Goal: Task Accomplishment & Management: Manage account settings

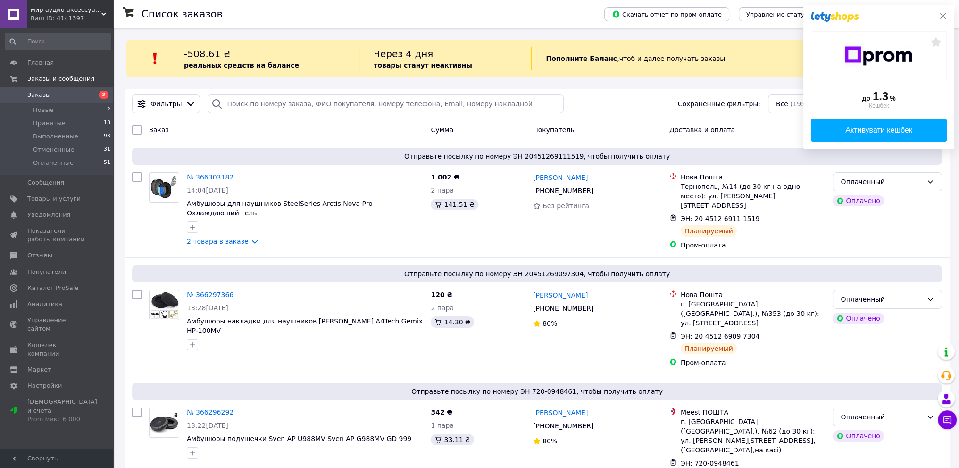
click at [943, 17] on icon at bounding box center [944, 16] width 6 height 6
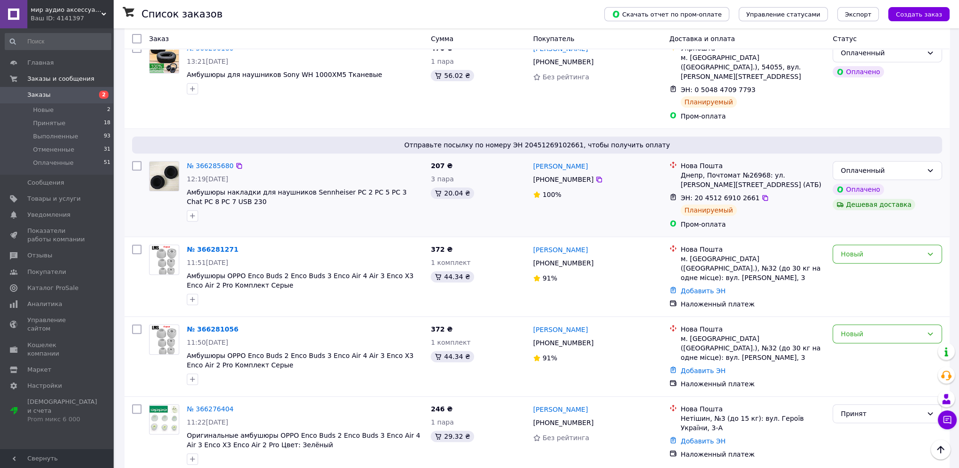
scroll to position [614, 0]
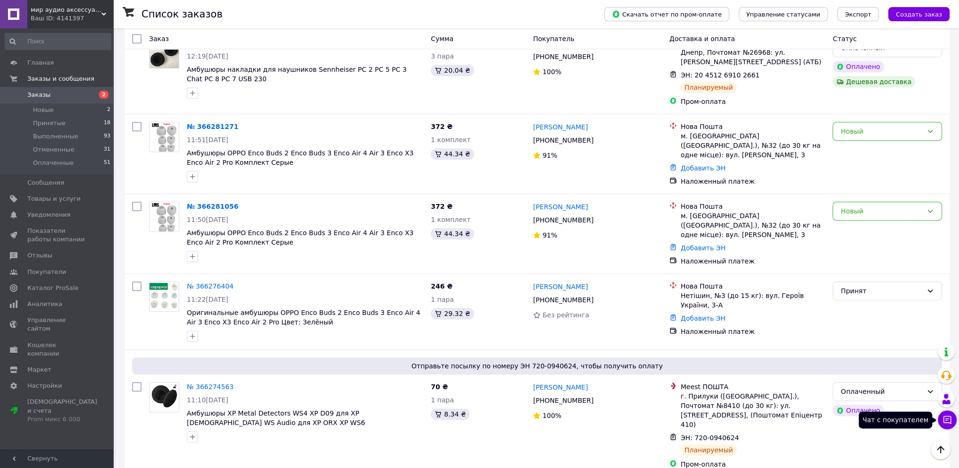
click at [950, 420] on icon at bounding box center [947, 419] width 9 height 9
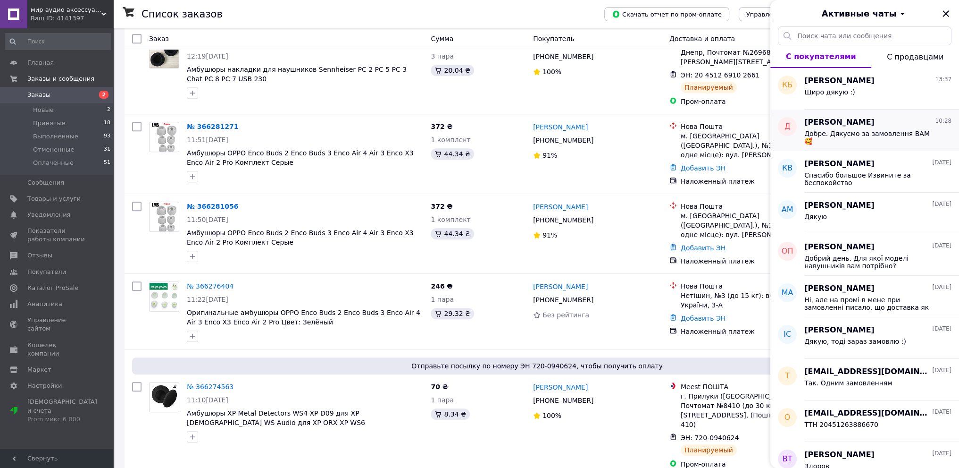
click at [858, 135] on span "Добре. Дякуємо за замовлення ВАМ 🥰" at bounding box center [872, 137] width 134 height 15
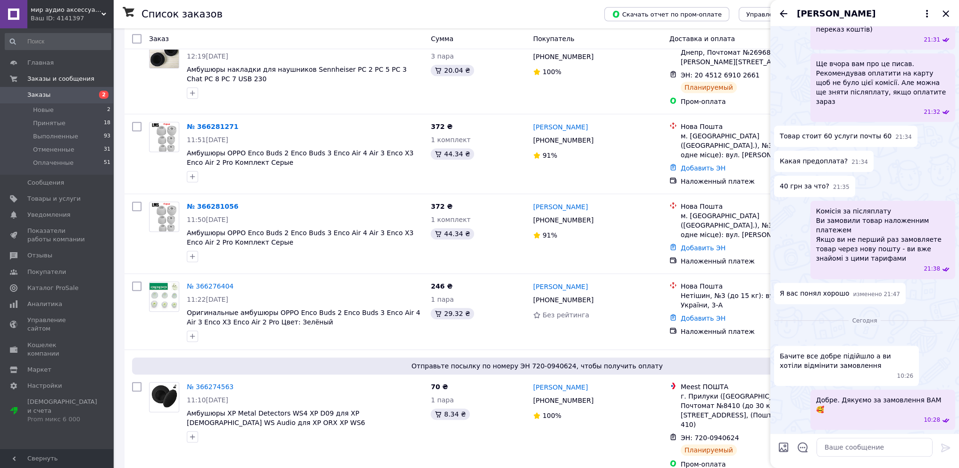
scroll to position [1174, 0]
click at [784, 12] on icon "Назад" at bounding box center [783, 13] width 11 height 11
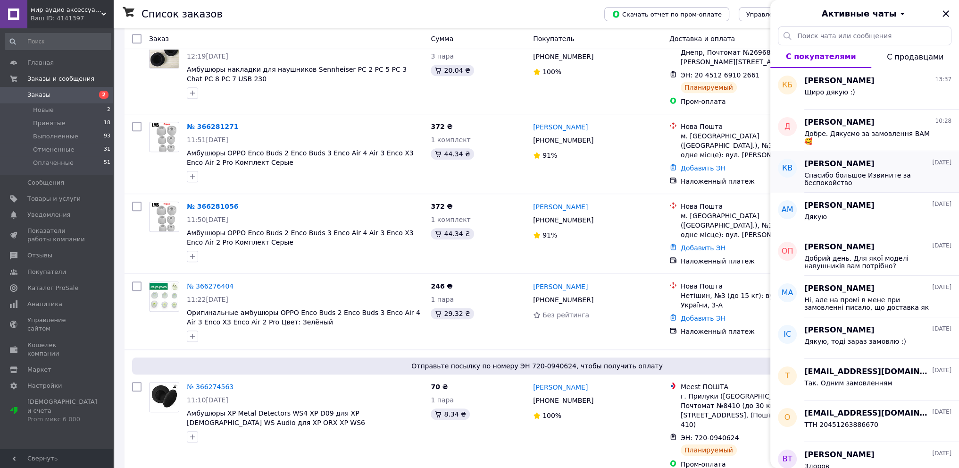
click at [852, 177] on span "Спасибо большое Извините за беспокойство" at bounding box center [872, 178] width 134 height 15
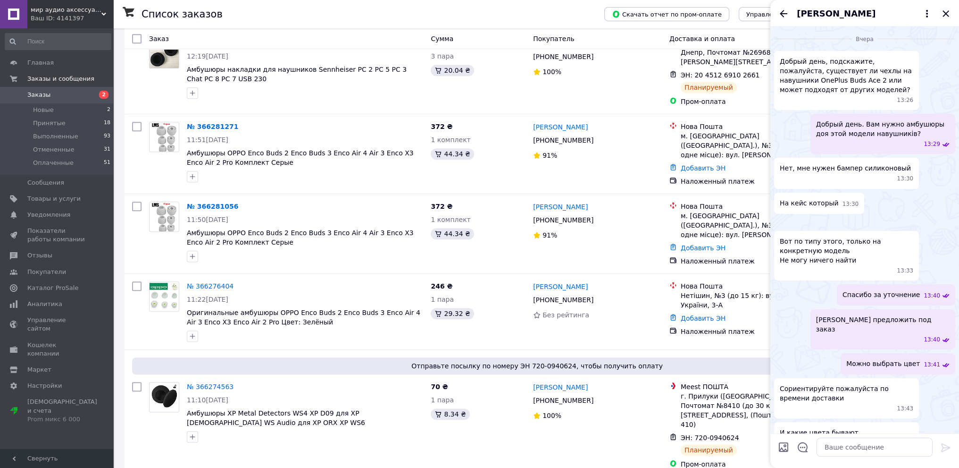
scroll to position [492, 0]
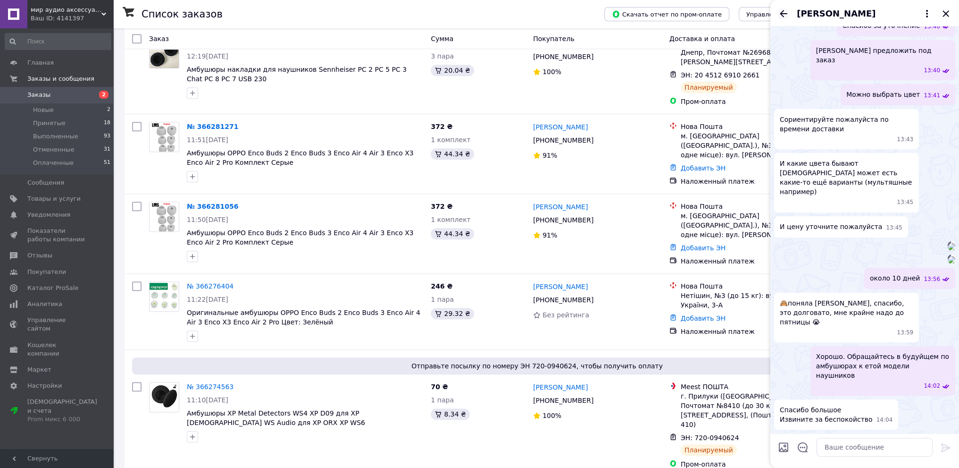
click at [782, 15] on icon "Назад" at bounding box center [784, 13] width 8 height 7
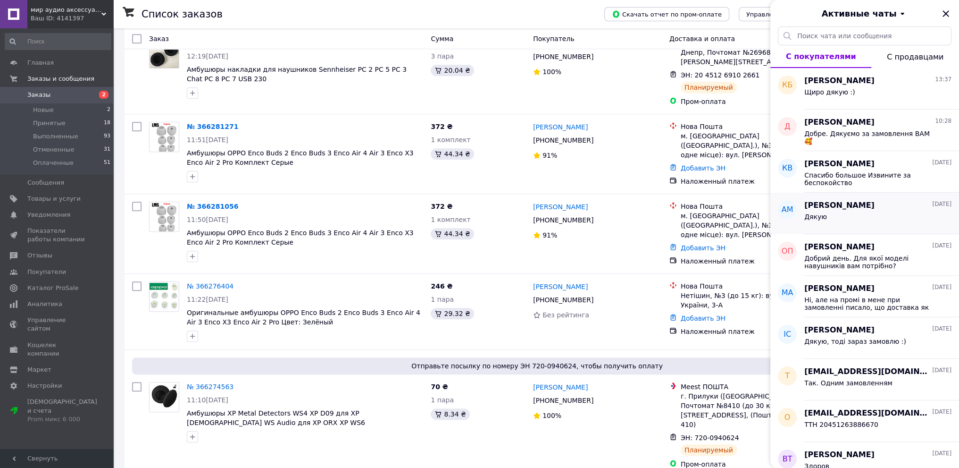
click at [837, 218] on div "Дякую" at bounding box center [878, 218] width 147 height 15
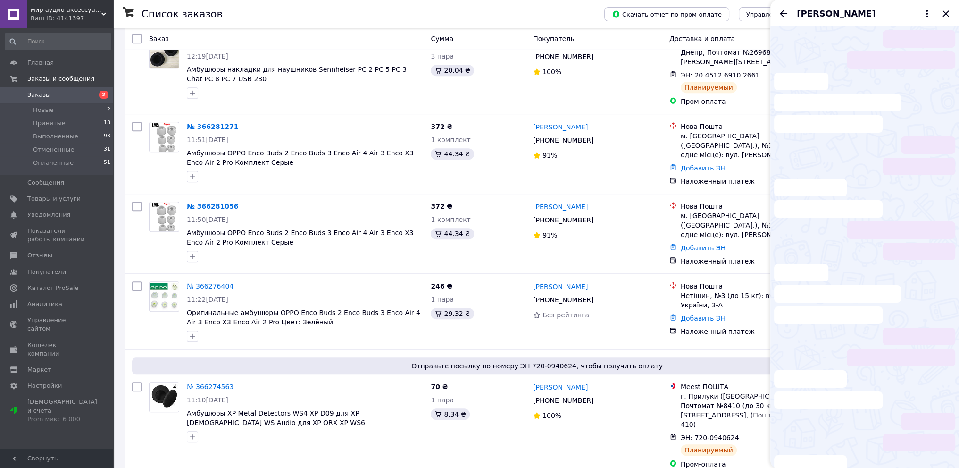
scroll to position [309, 0]
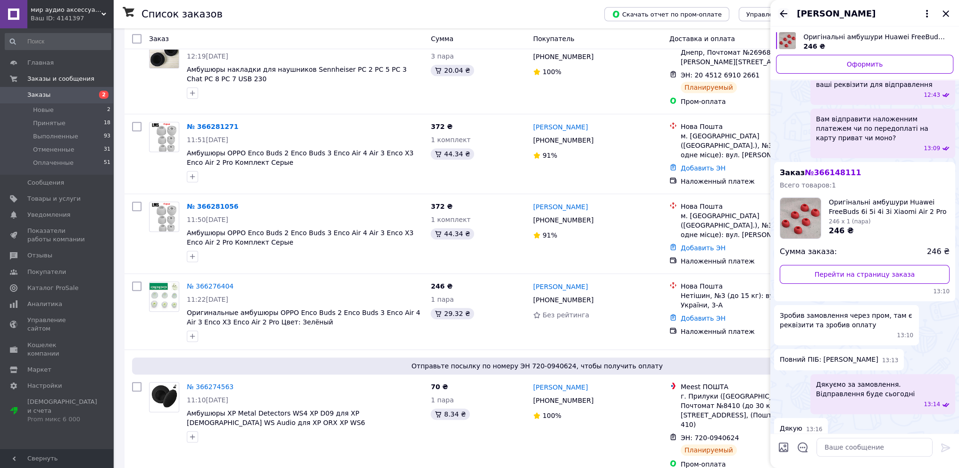
click at [786, 16] on icon "Назад" at bounding box center [783, 13] width 11 height 11
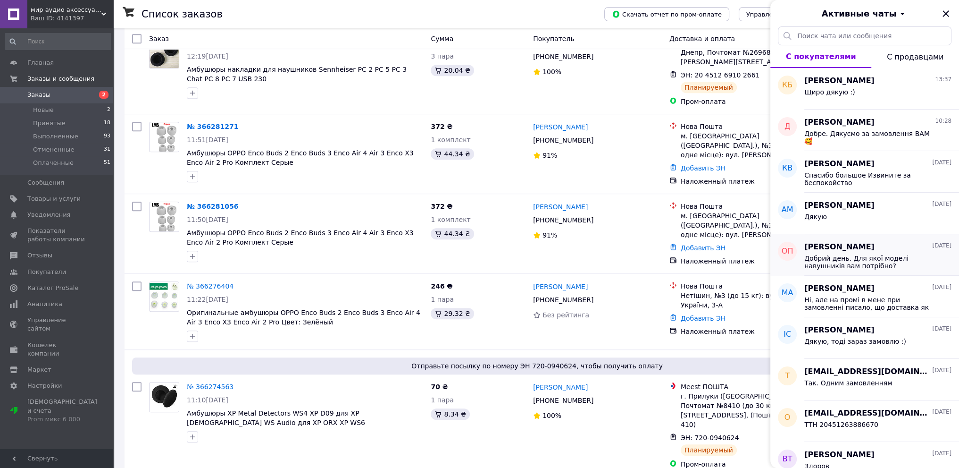
click at [843, 262] on span "Добрий день. Для якої моделі навушників вам потрібно?" at bounding box center [872, 261] width 134 height 15
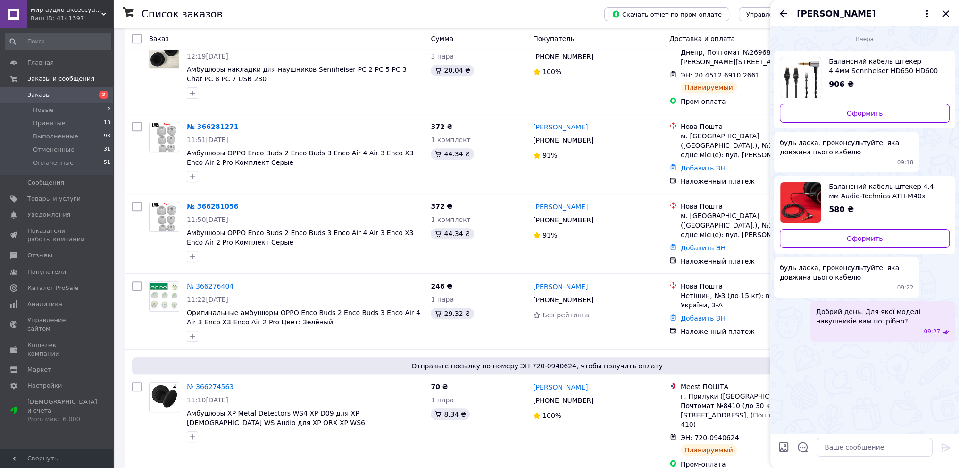
click at [783, 13] on icon "Назад" at bounding box center [783, 13] width 11 height 11
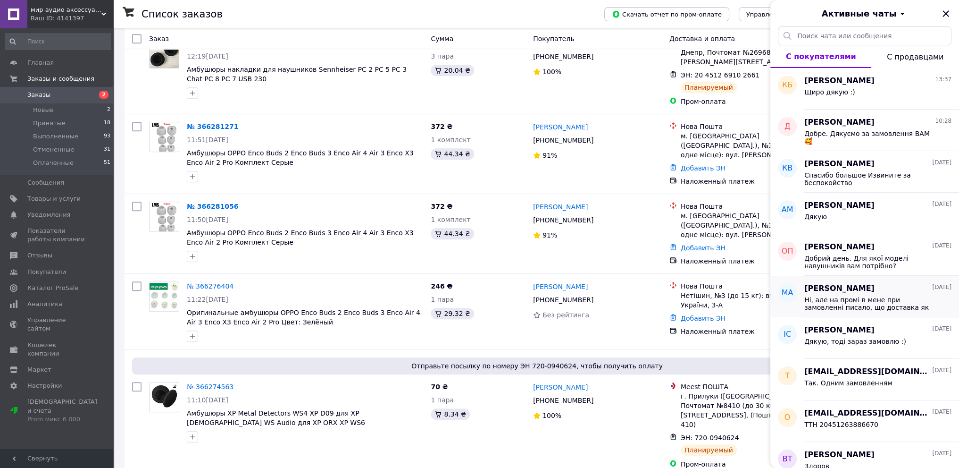
click at [837, 304] on span "Ні, але на промі в мене при замовленні писало, що доставка як перша безкоштовна…" at bounding box center [872, 303] width 134 height 15
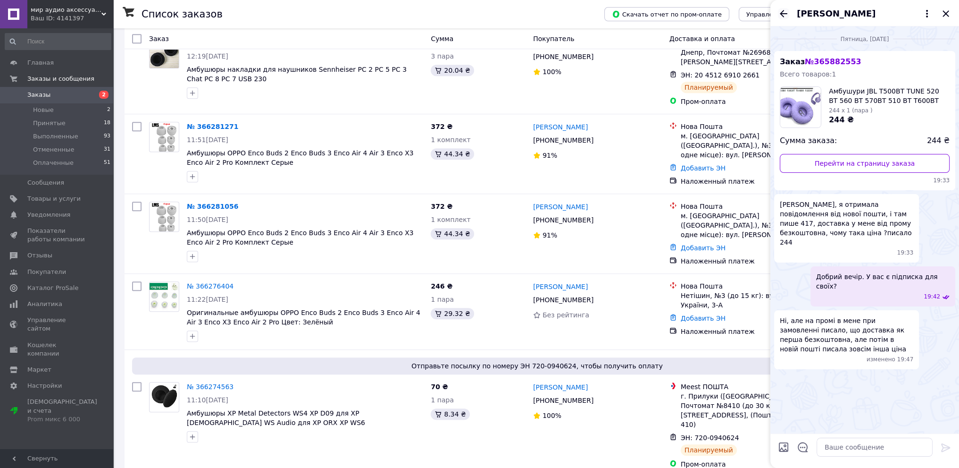
click at [781, 12] on icon "Назад" at bounding box center [783, 13] width 11 height 11
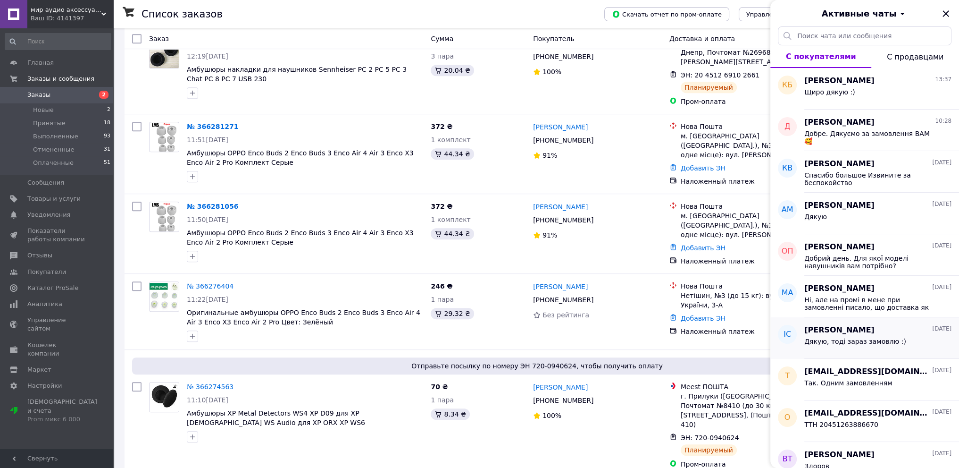
click at [858, 340] on span "Дякую, тоді зараз замовлю :)" at bounding box center [856, 341] width 102 height 8
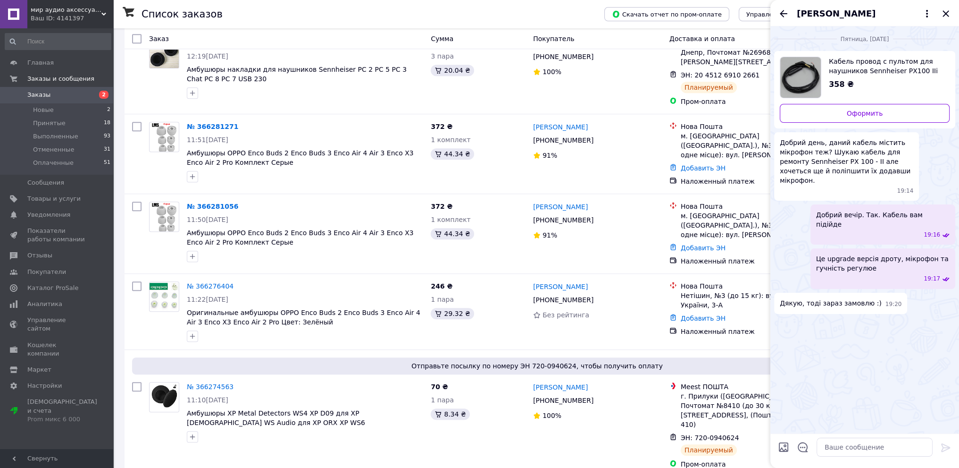
click at [785, 14] on icon "Назад" at bounding box center [784, 13] width 8 height 7
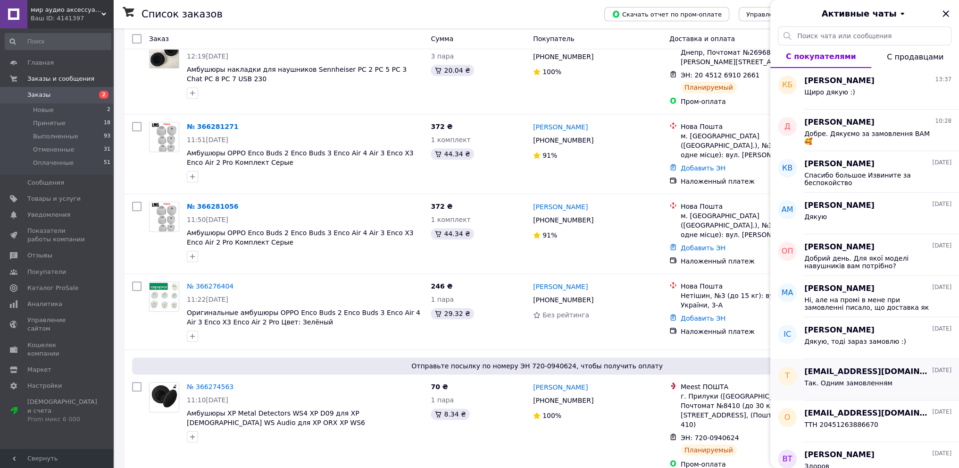
click at [853, 381] on span "Так. Одним замовленням" at bounding box center [849, 383] width 88 height 8
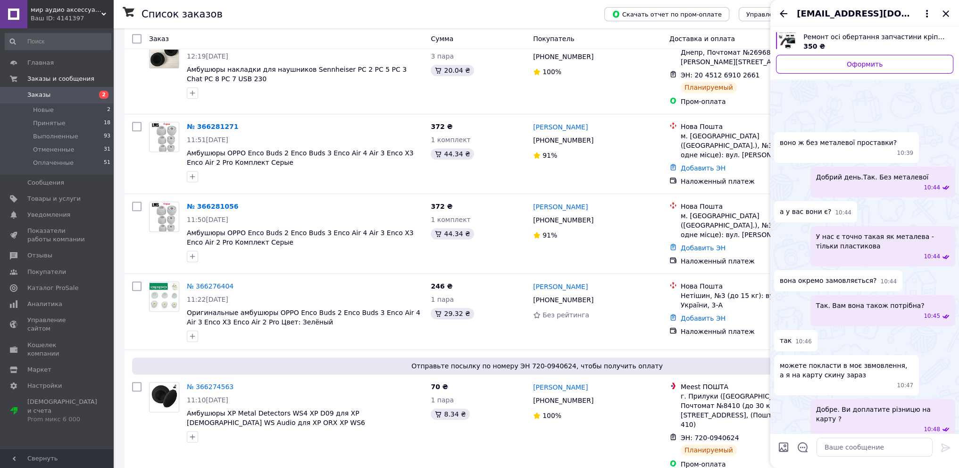
scroll to position [395, 0]
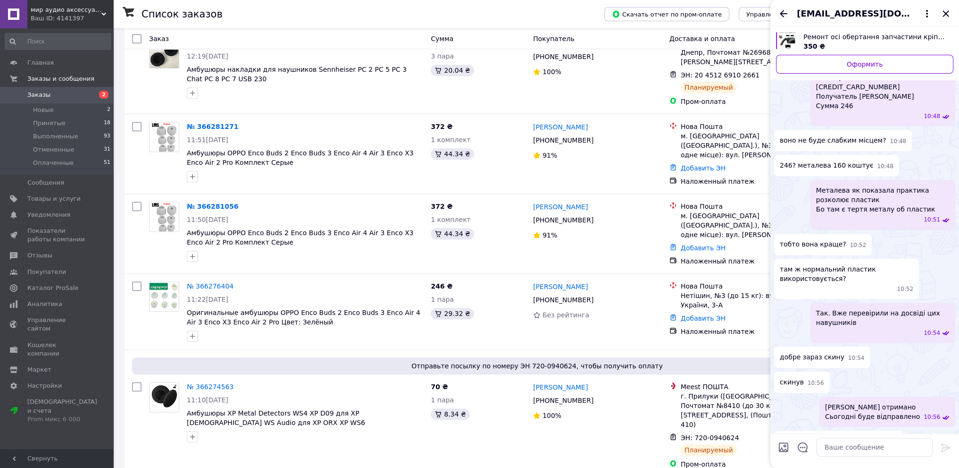
click at [785, 13] on icon "Назад" at bounding box center [783, 13] width 11 height 11
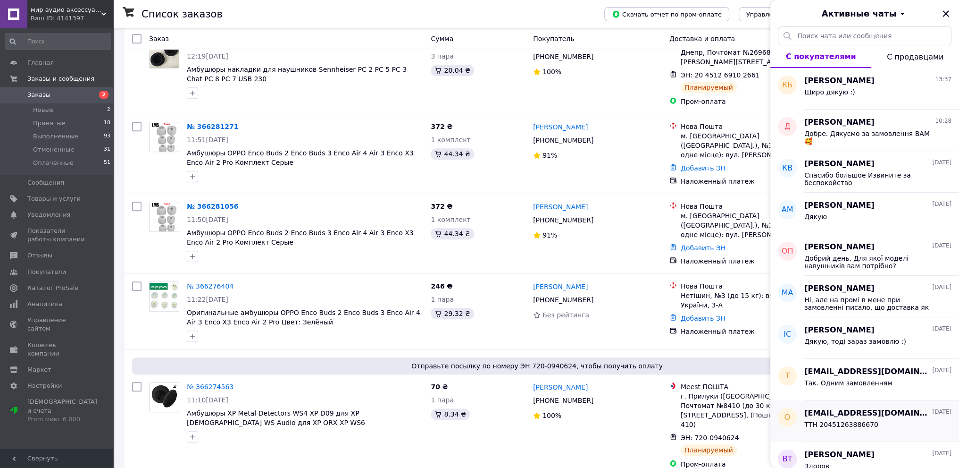
click at [846, 428] on div "ТТН 20451263886670" at bounding box center [842, 427] width 74 height 13
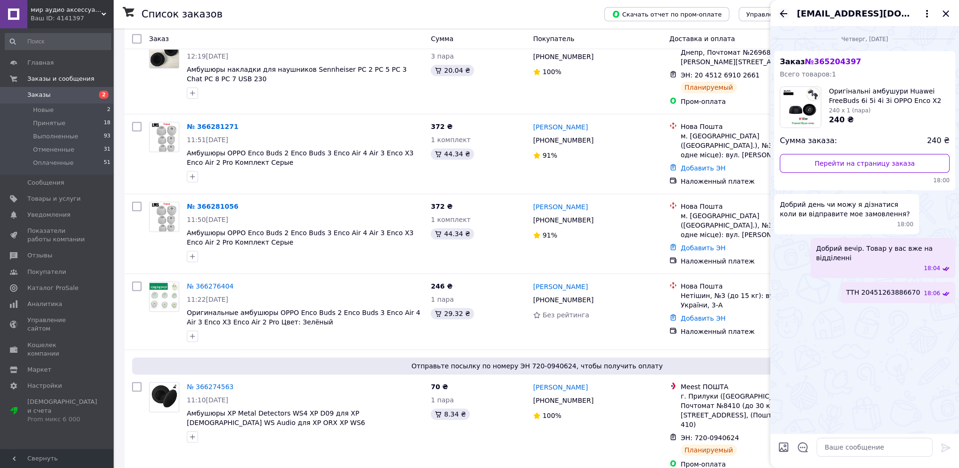
click at [784, 12] on icon "Назад" at bounding box center [783, 13] width 11 height 11
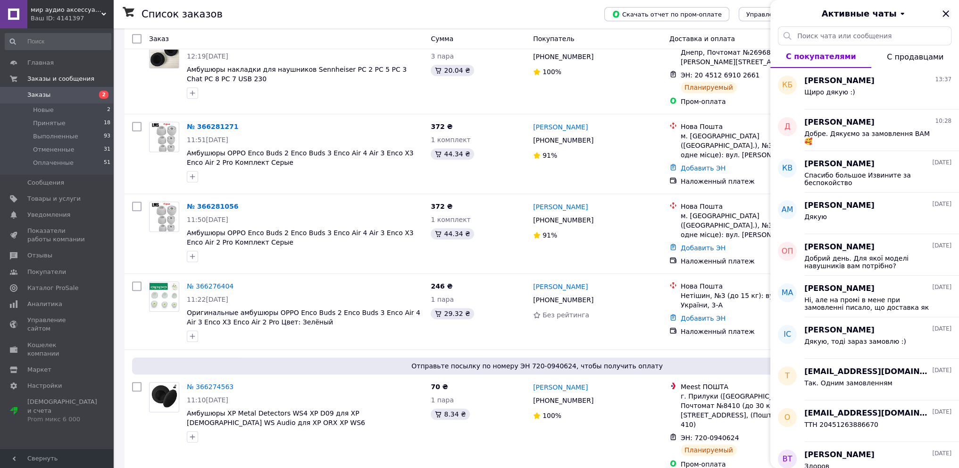
click at [947, 14] on icon "Закрыть" at bounding box center [946, 13] width 11 height 11
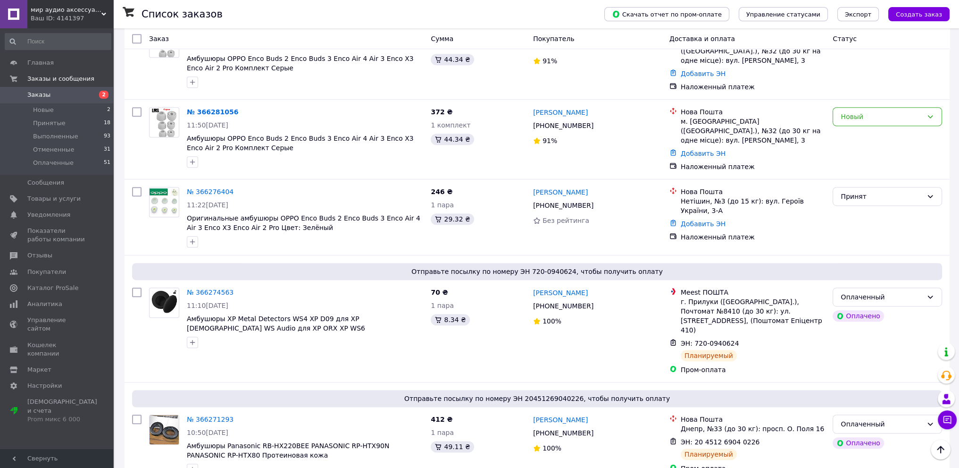
scroll to position [661, 0]
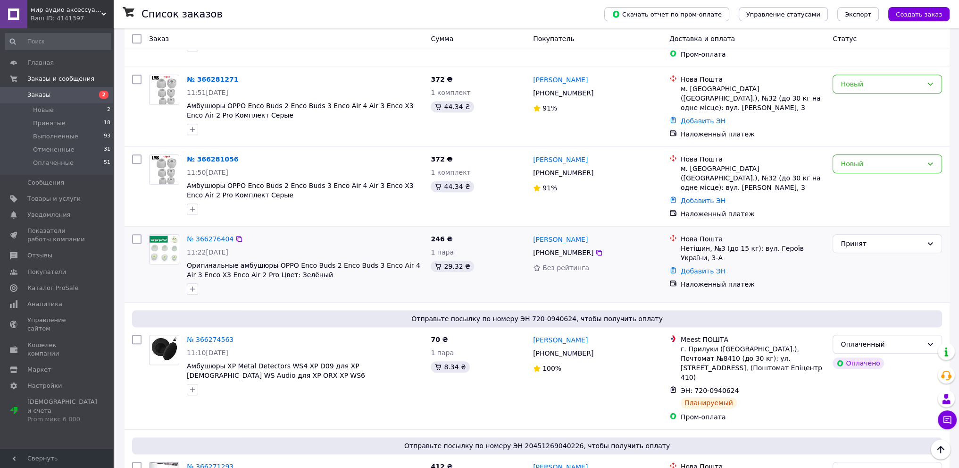
drag, startPoint x: 760, startPoint y: 203, endPoint x: 804, endPoint y: 202, distance: 44.4
click at [798, 244] on div "Нетішин, №3 (до 15 кг): вул. Героїв України, 3-А" at bounding box center [753, 253] width 145 height 19
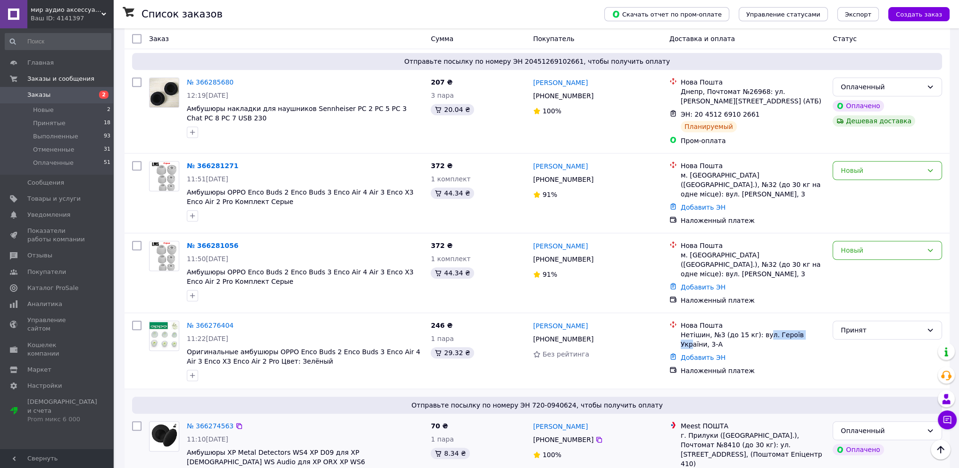
scroll to position [519, 0]
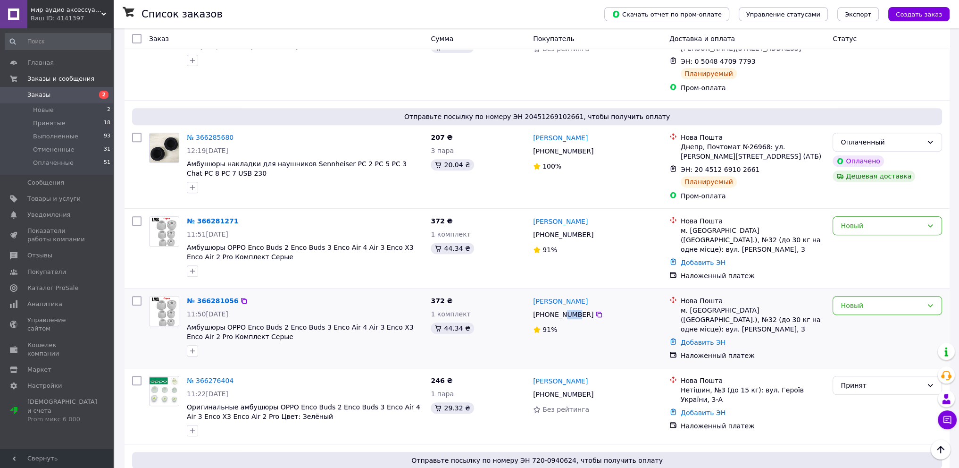
drag, startPoint x: 559, startPoint y: 269, endPoint x: 569, endPoint y: 269, distance: 9.9
click at [569, 308] on div "[PHONE_NUMBER]" at bounding box center [563, 314] width 64 height 13
click at [880, 300] on div "Новый" at bounding box center [882, 305] width 82 height 10
click at [877, 319] on li "Отменен" at bounding box center [887, 313] width 109 height 17
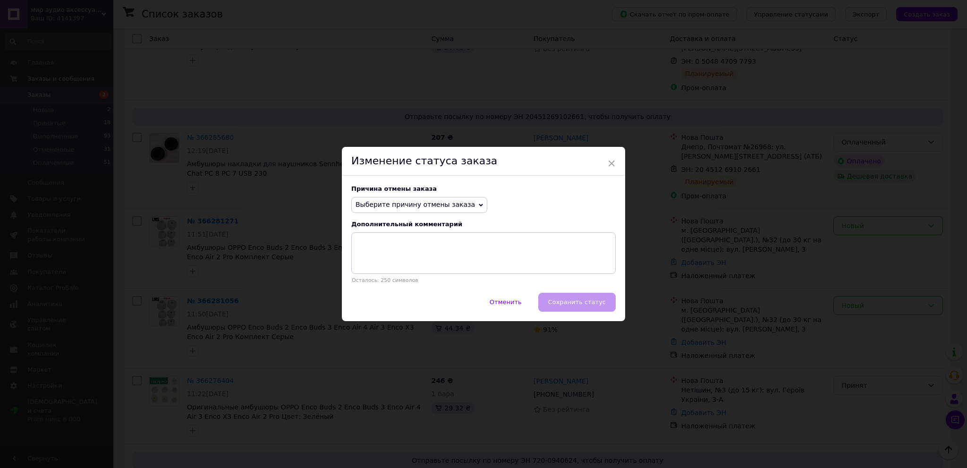
click at [410, 202] on span "Выберите причину отмены заказа" at bounding box center [414, 205] width 119 height 8
click at [410, 236] on li "Нет разновидности товара" at bounding box center [419, 236] width 135 height 13
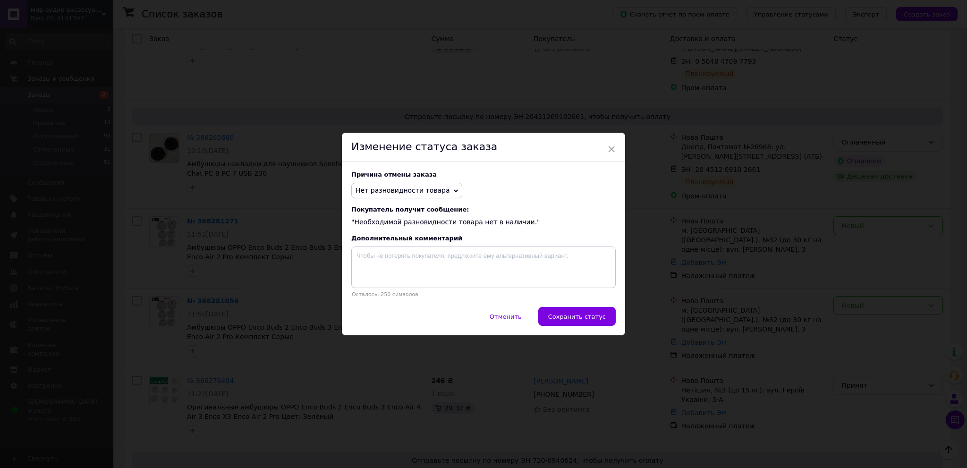
click at [605, 323] on button "Сохранить статус" at bounding box center [576, 316] width 77 height 19
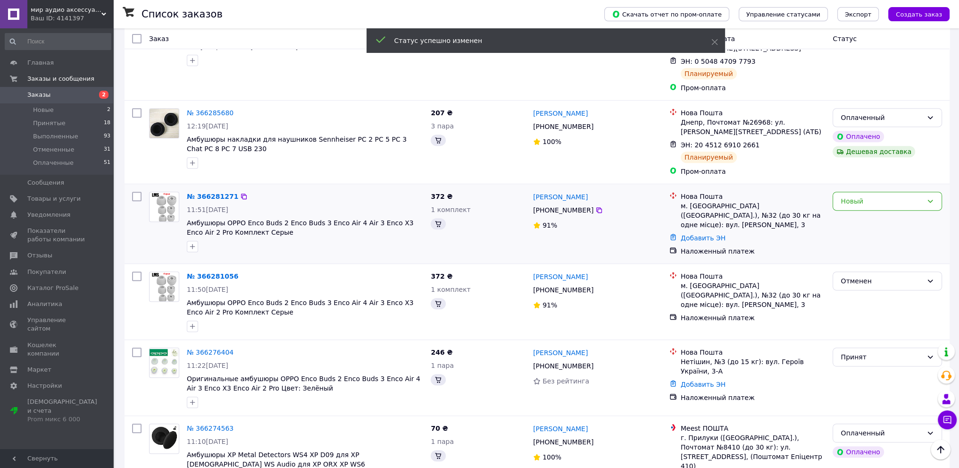
scroll to position [620, 0]
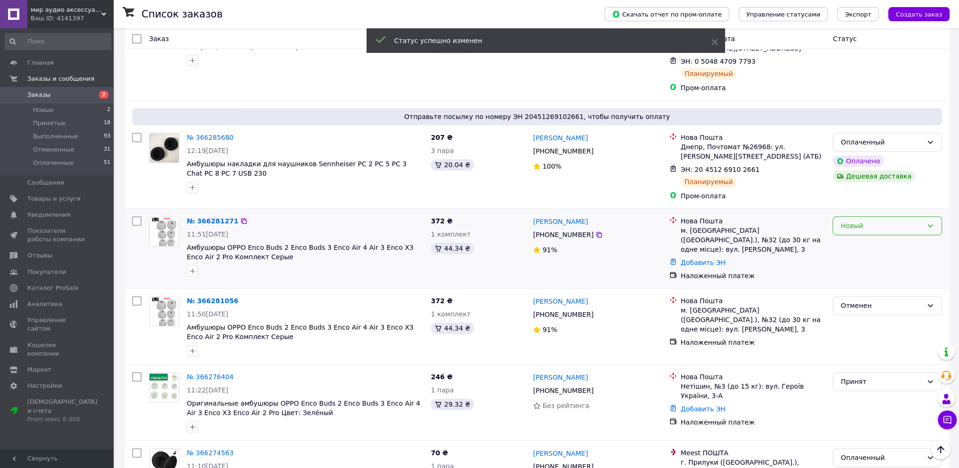
click at [885, 216] on div "Новый" at bounding box center [887, 225] width 109 height 19
click at [880, 232] on li "Отменен" at bounding box center [887, 233] width 109 height 17
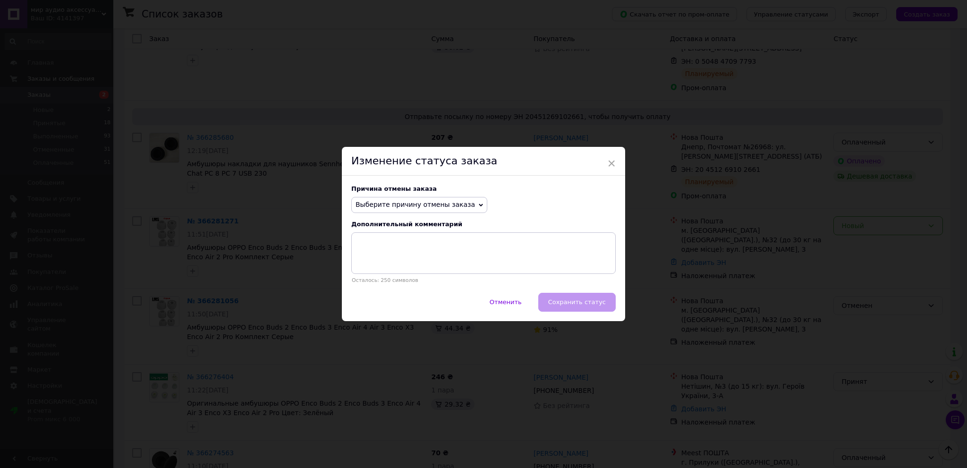
click at [379, 208] on span "Выберите причину отмены заказа" at bounding box center [414, 205] width 119 height 8
click at [385, 237] on li "Нет разновидности товара" at bounding box center [419, 236] width 135 height 13
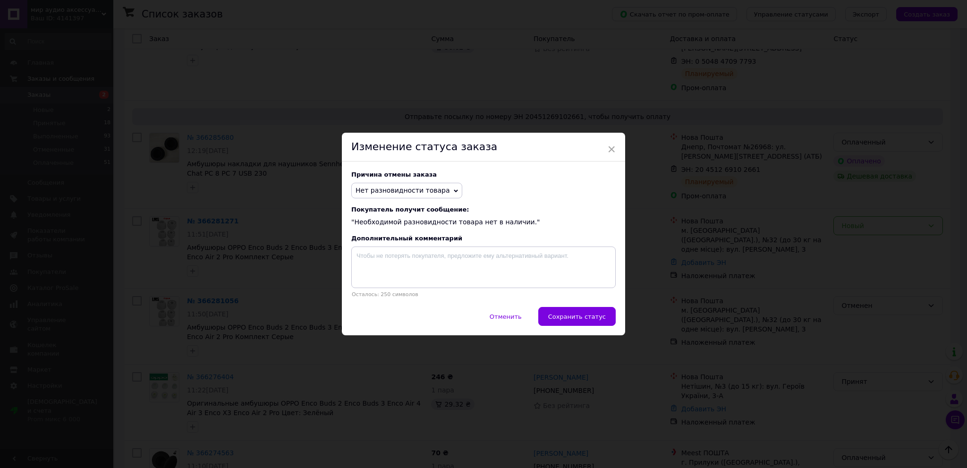
click at [573, 311] on button "Сохранить статус" at bounding box center [576, 316] width 77 height 19
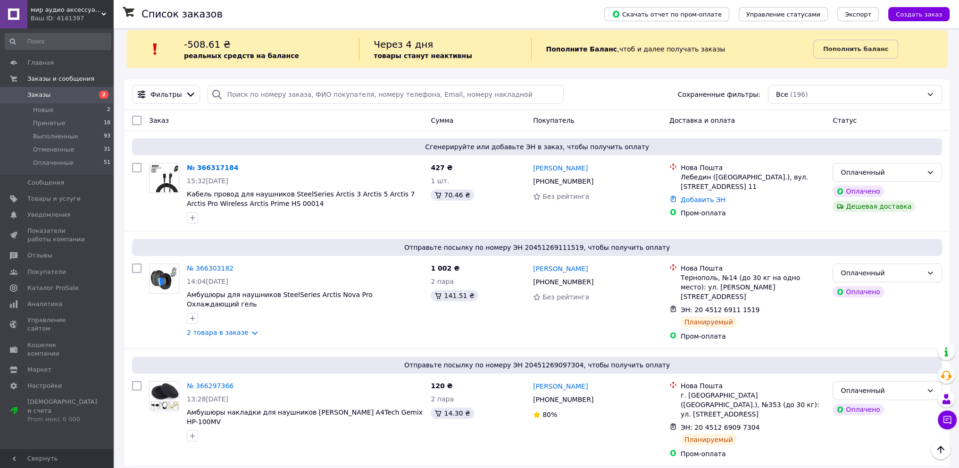
scroll to position [0, 0]
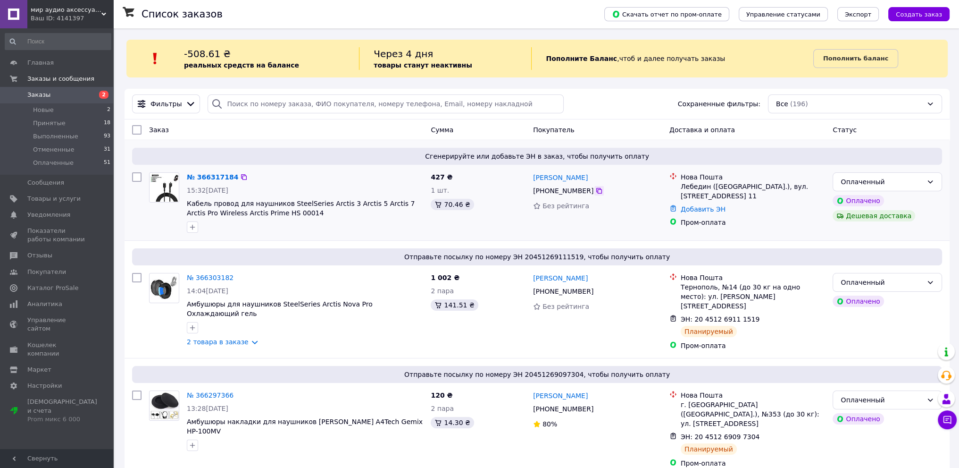
click at [596, 193] on icon at bounding box center [600, 191] width 8 height 8
drag, startPoint x: 282, startPoint y: 215, endPoint x: 187, endPoint y: 207, distance: 95.2
click at [187, 207] on span "Кабель провод для наушников SteelSeries Arctis 3 Arctis 5 Arctis 7 Arctis Pro W…" at bounding box center [305, 208] width 236 height 19
copy span "Кабель провод для наушников SteelSeries Arctis 3 Arctis 5 Arctis 7 Arctis Pro W…"
click at [730, 188] on div "Лебедин ([GEOGRAPHIC_DATA].), вул. [STREET_ADDRESS] 11" at bounding box center [753, 191] width 145 height 19
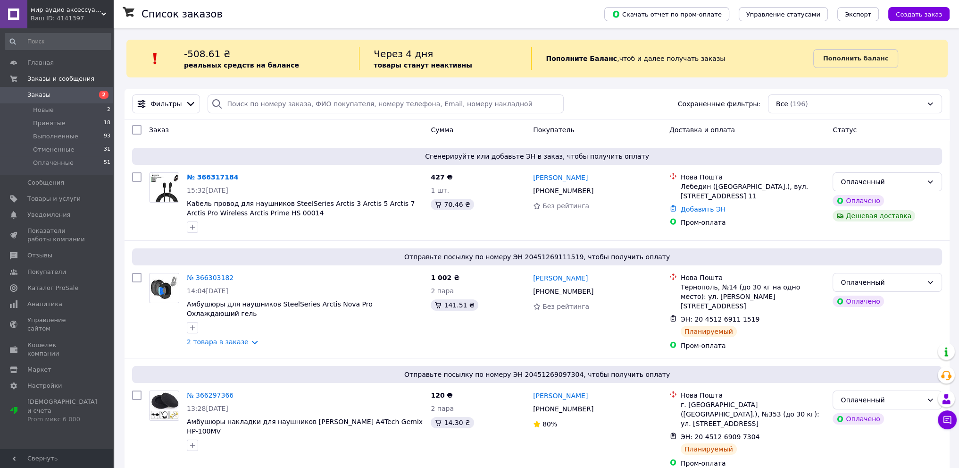
click at [199, 176] on link "№ 366317184" at bounding box center [212, 177] width 51 height 8
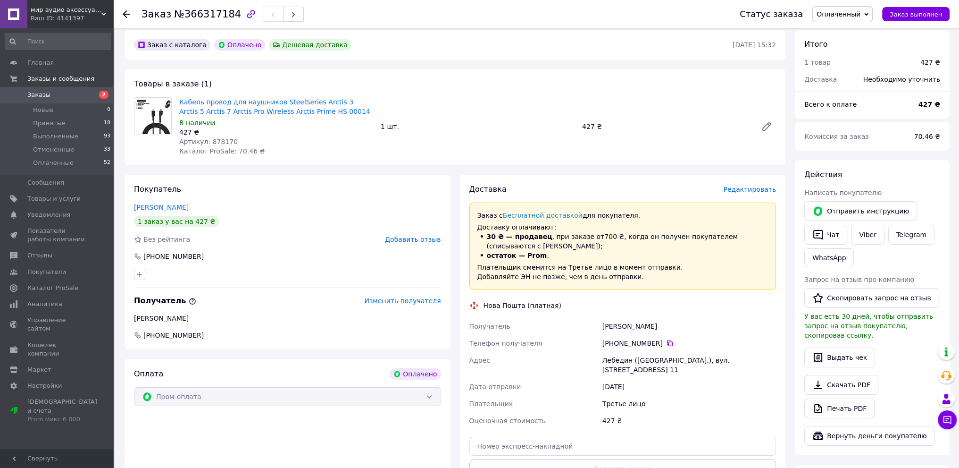
scroll to position [94, 0]
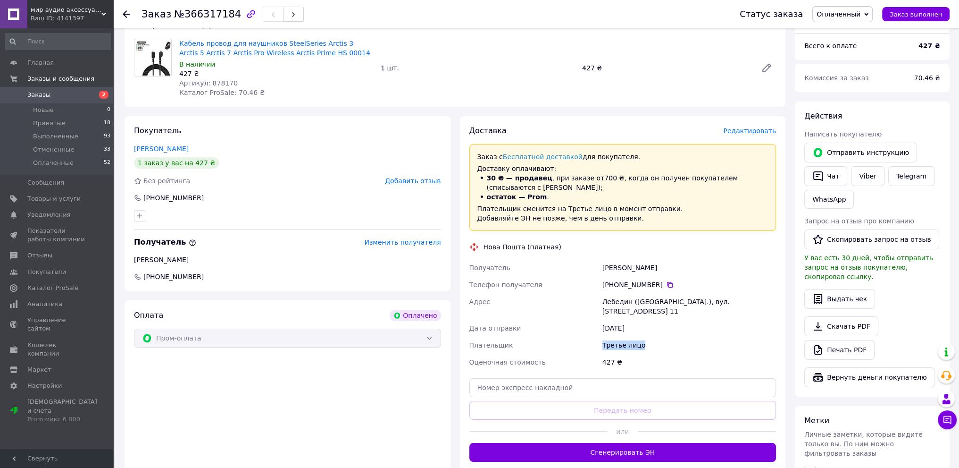
drag, startPoint x: 606, startPoint y: 337, endPoint x: 585, endPoint y: 337, distance: 20.8
click at [585, 337] on div "Получатель [PERSON_NAME] Телефон получателя [PHONE_NUMBER]   Адрес Лебедин ([GE…" at bounding box center [623, 314] width 311 height 111
click at [585, 337] on div "Плательщик" at bounding box center [534, 345] width 133 height 17
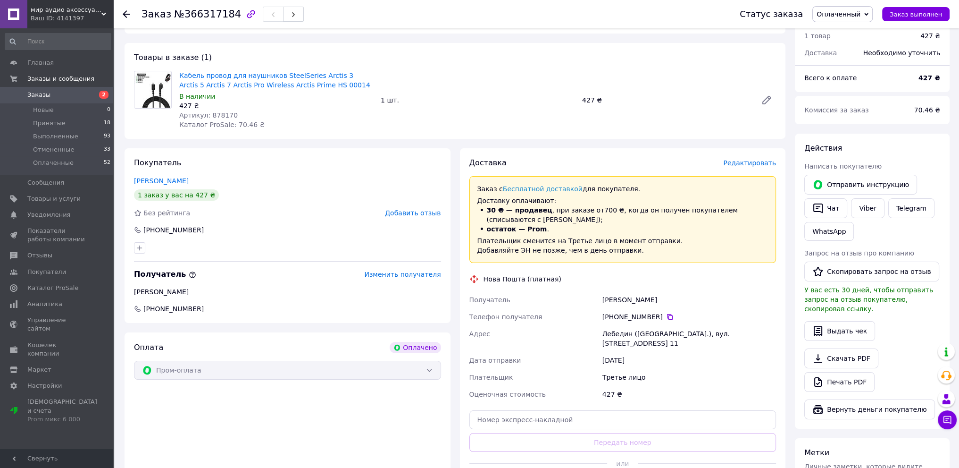
scroll to position [47, 0]
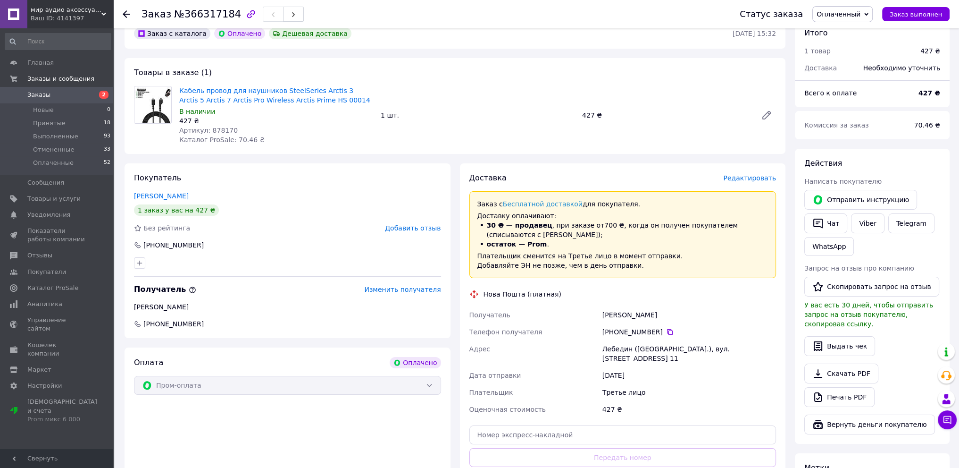
click at [49, 93] on span "Заказы" at bounding box center [57, 95] width 60 height 8
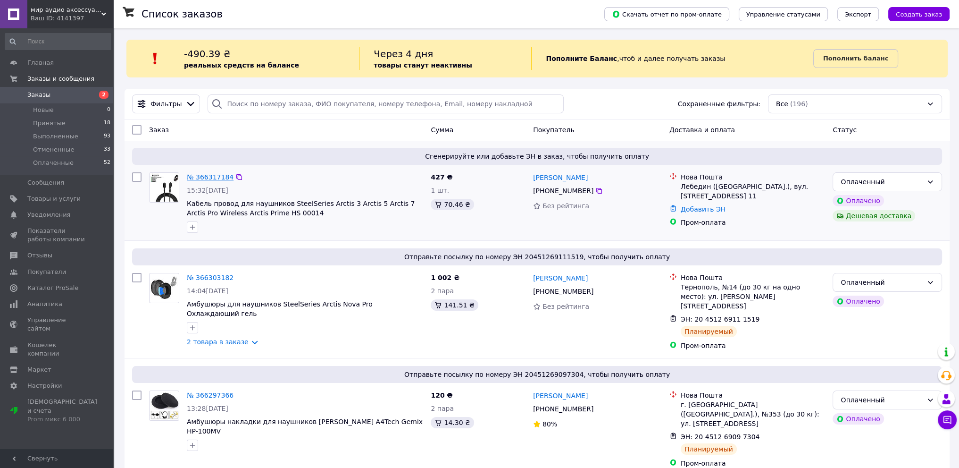
click at [219, 177] on link "№ 366317184" at bounding box center [210, 177] width 47 height 8
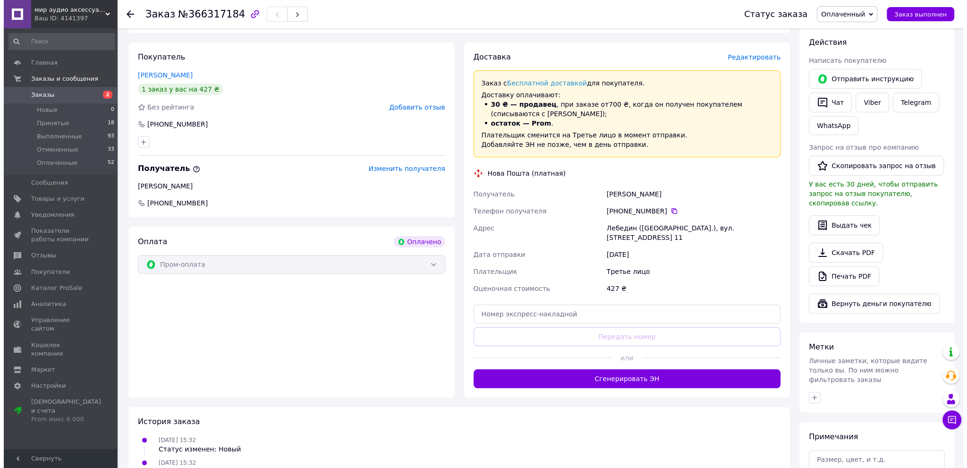
scroll to position [189, 0]
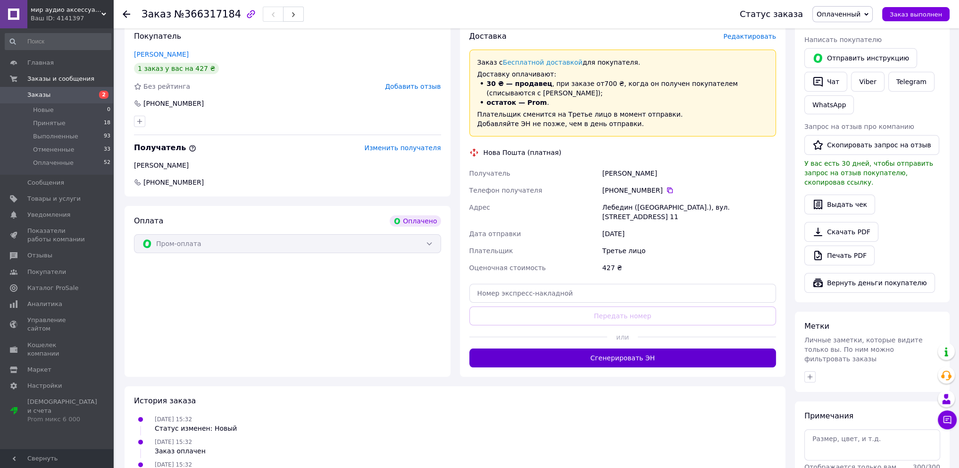
click at [645, 351] on button "Сгенерировать ЭН" at bounding box center [623, 357] width 307 height 19
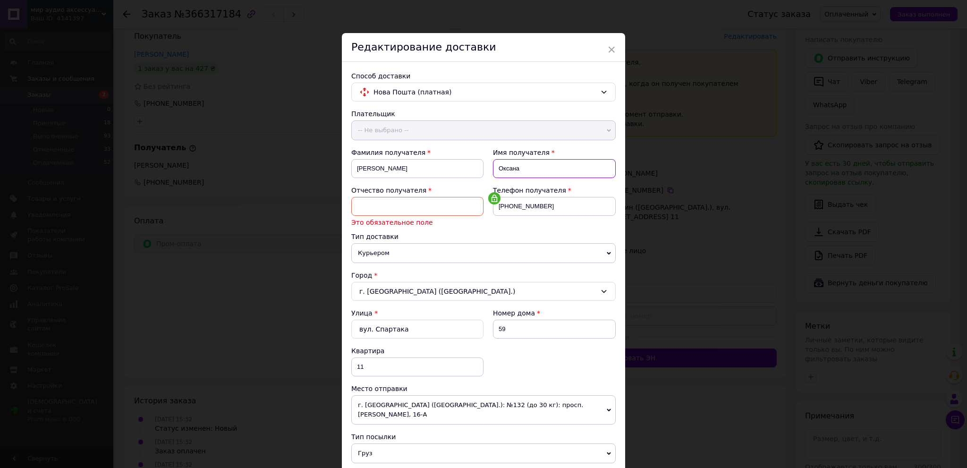
drag, startPoint x: 532, startPoint y: 170, endPoint x: 390, endPoint y: 152, distance: 143.6
click at [390, 152] on div "Фамилия получателя [PERSON_NAME] Имя получателя [PERSON_NAME] Отчество получате…" at bounding box center [483, 190] width 264 height 84
click at [425, 201] on input at bounding box center [417, 206] width 132 height 19
paste input "Оксана"
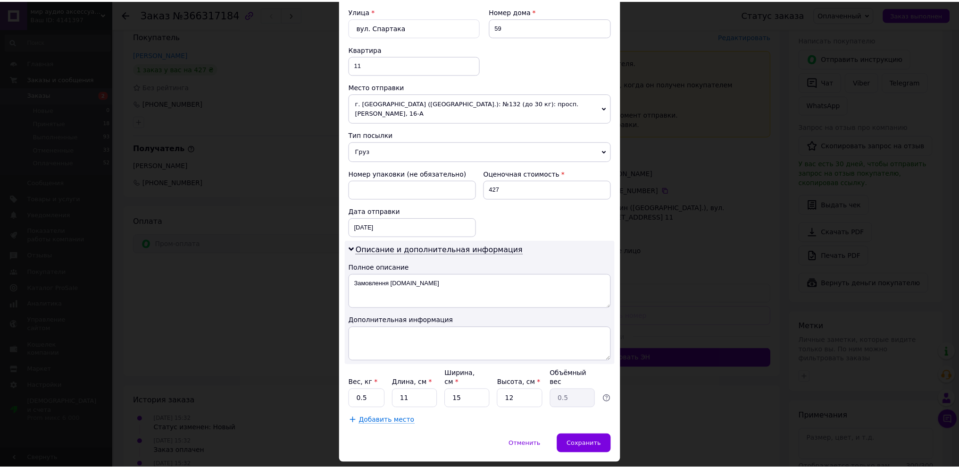
scroll to position [299, 0]
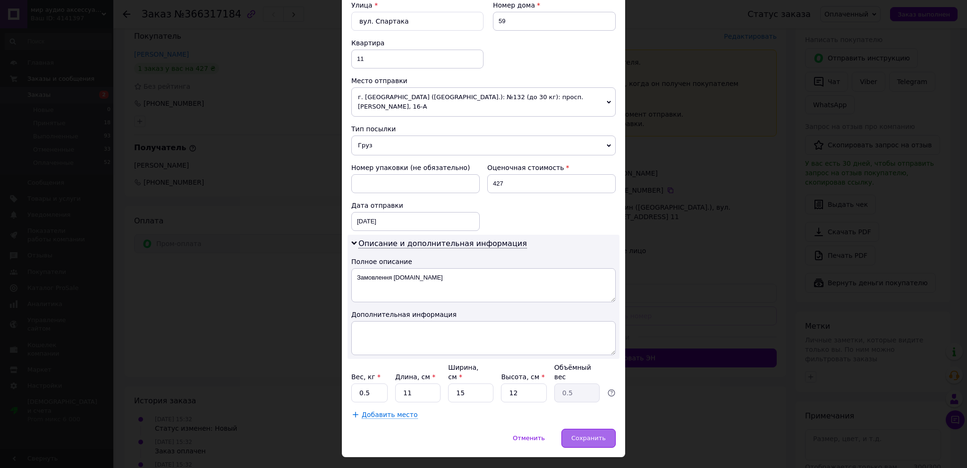
type input "Оксана"
click at [572, 429] on div "Сохранить" at bounding box center [588, 438] width 54 height 19
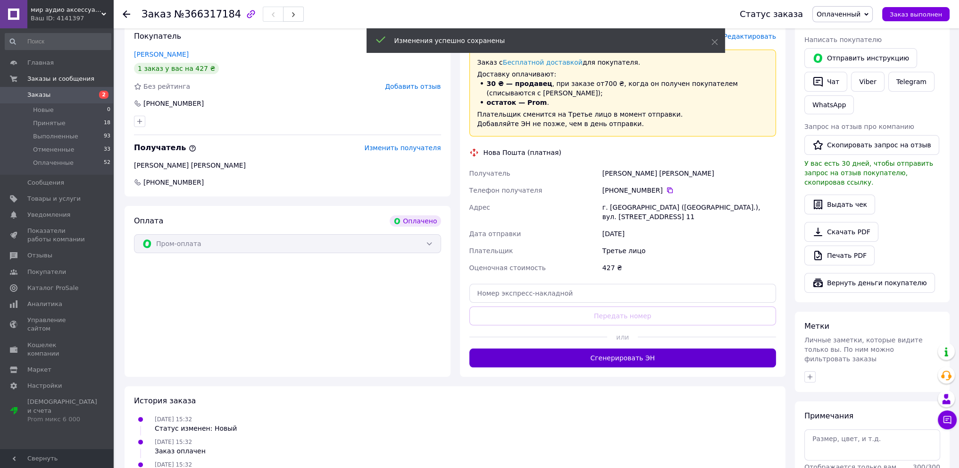
click at [609, 348] on button "Сгенерировать ЭН" at bounding box center [623, 357] width 307 height 19
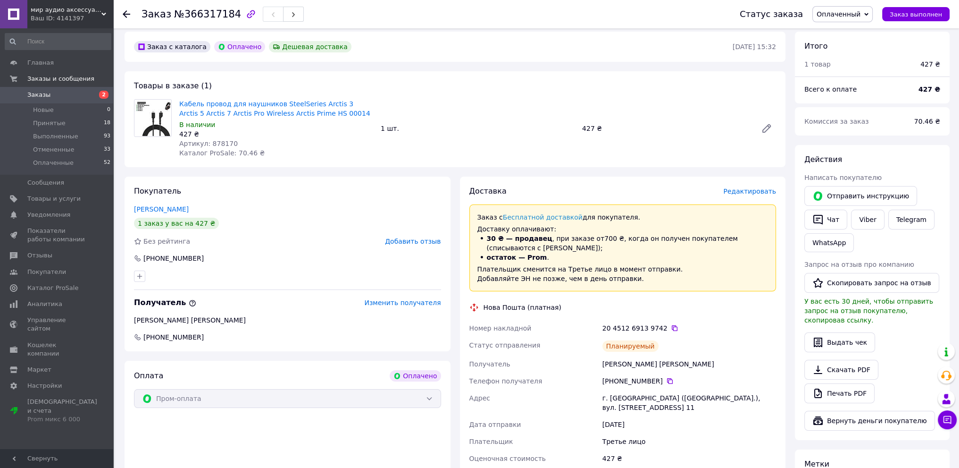
scroll to position [0, 0]
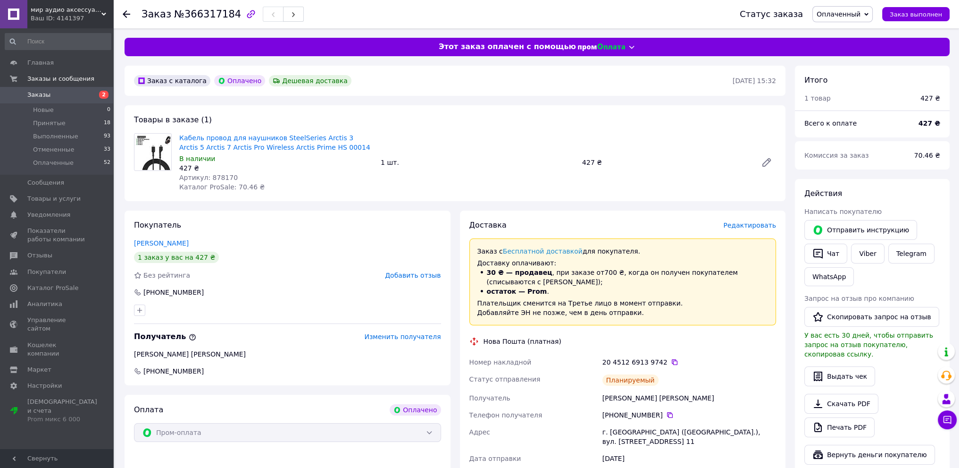
click at [34, 95] on span "Заказы" at bounding box center [38, 95] width 23 height 8
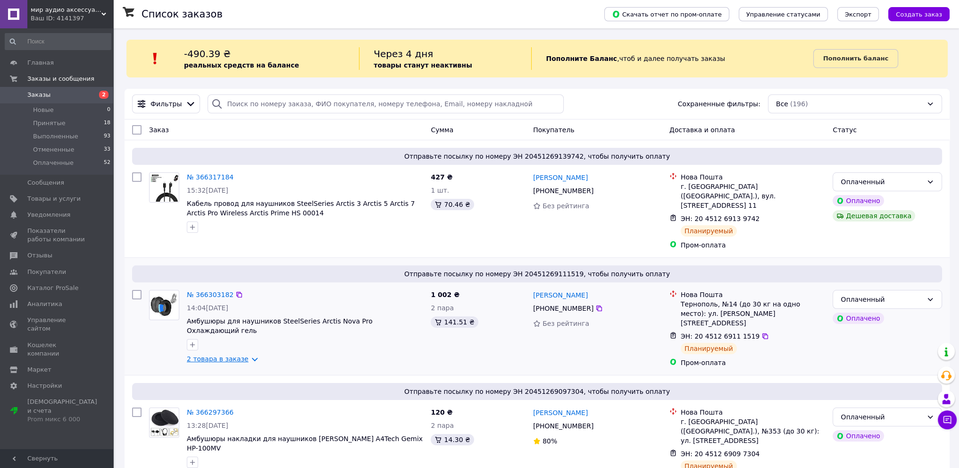
click at [212, 355] on link "2 товара в заказе" at bounding box center [218, 359] width 62 height 8
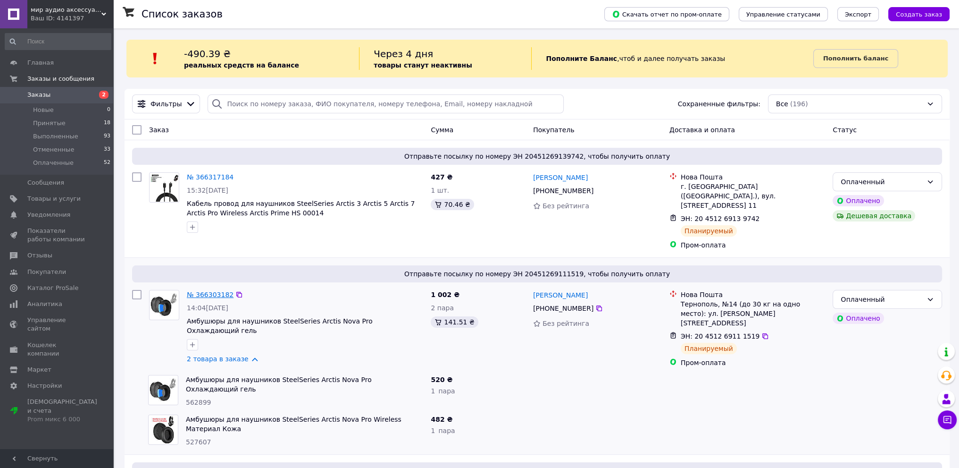
click at [218, 291] on link "№ 366303182" at bounding box center [210, 295] width 47 height 8
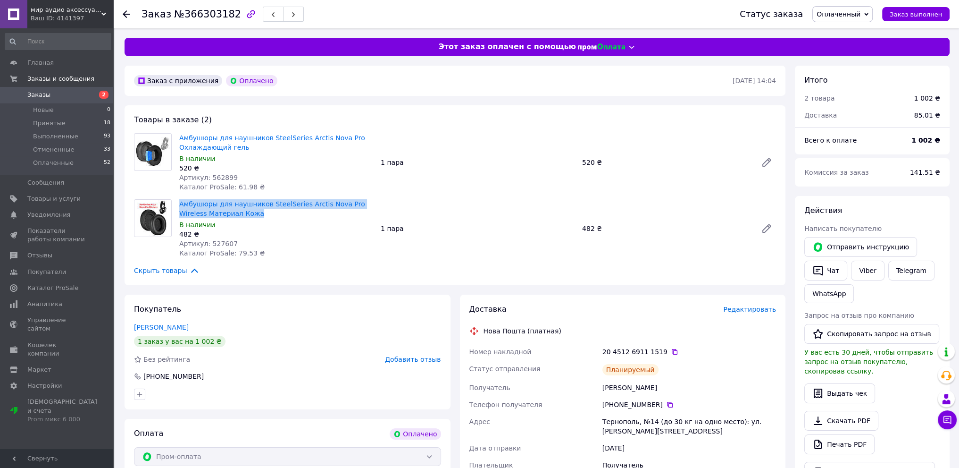
drag, startPoint x: 232, startPoint y: 214, endPoint x: 177, endPoint y: 207, distance: 55.1
click at [177, 207] on div "Амбушюры для наушников SteelSeries Arctis Nova Pro Wireless Материал Кожа В нал…" at bounding box center [277, 228] width 202 height 62
copy link "Амбушюры для наушников SteelSeries Arctis Nova Pro Wireless Материал Кожа"
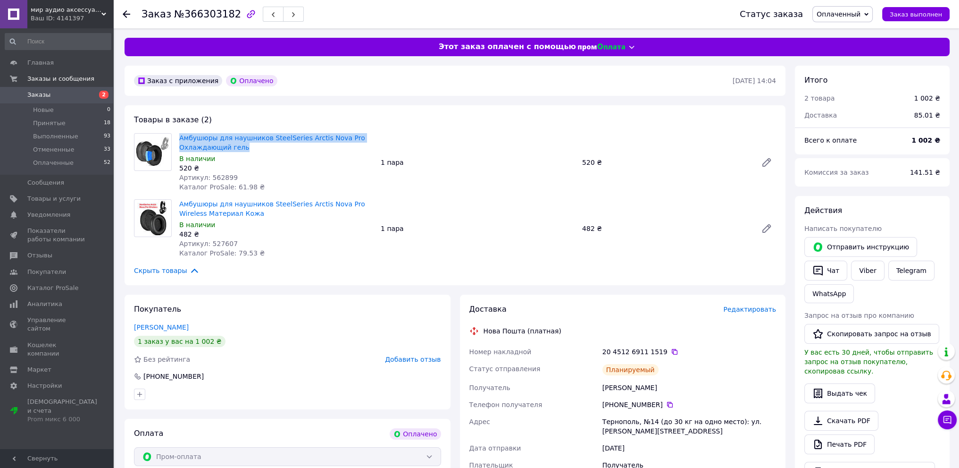
drag, startPoint x: 248, startPoint y: 148, endPoint x: 177, endPoint y: 138, distance: 72.0
click at [177, 138] on div "Амбушюры для наушников SteelSeries Arctis Nova Pro Охлаждающий гель В наличии 5…" at bounding box center [277, 162] width 202 height 62
copy link "Амбушюры для наушников SteelSeries Arctis Nova Pro Охлаждающий гель"
